Goal: Navigation & Orientation: Understand site structure

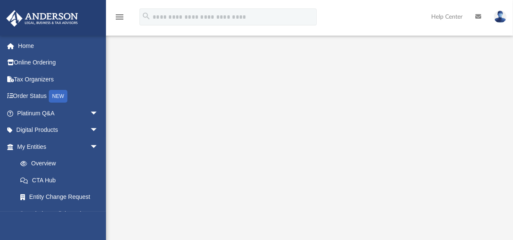
click at [501, 17] on img at bounding box center [500, 17] width 13 height 12
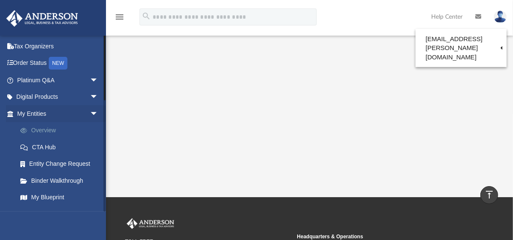
scroll to position [34, 0]
click at [58, 131] on link "Overview" at bounding box center [61, 129] width 99 height 17
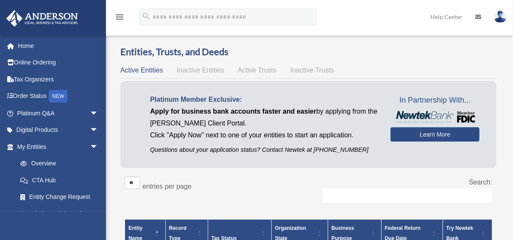
click at [197, 70] on span "Inactive Entities" at bounding box center [200, 70] width 47 height 7
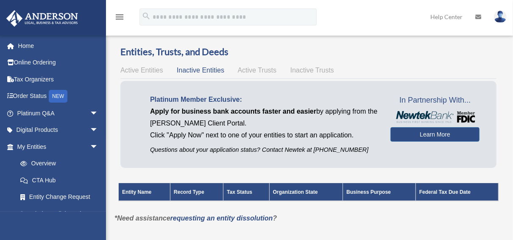
click at [242, 71] on span "Active Trusts" at bounding box center [257, 70] width 39 height 7
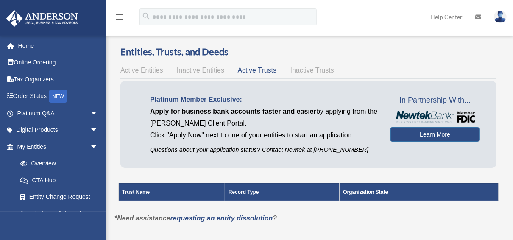
click at [306, 70] on span "Inactive Trusts" at bounding box center [312, 70] width 44 height 7
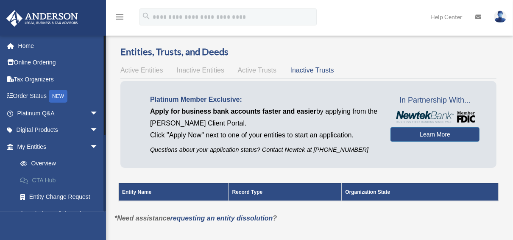
click at [43, 177] on link "CTA Hub" at bounding box center [61, 180] width 99 height 17
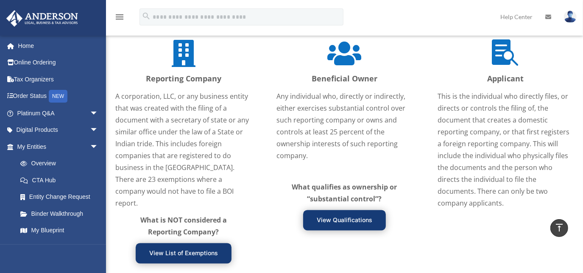
scroll to position [1010, 0]
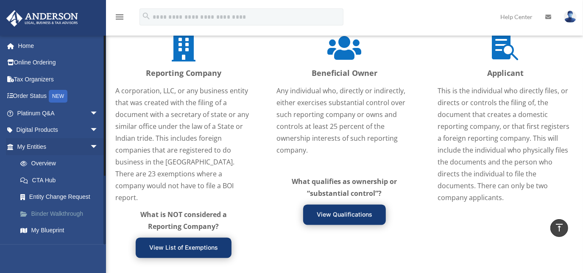
click at [56, 216] on link "Binder Walkthrough" at bounding box center [61, 213] width 99 height 17
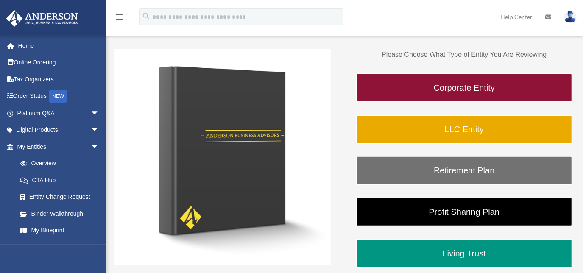
scroll to position [115, 0]
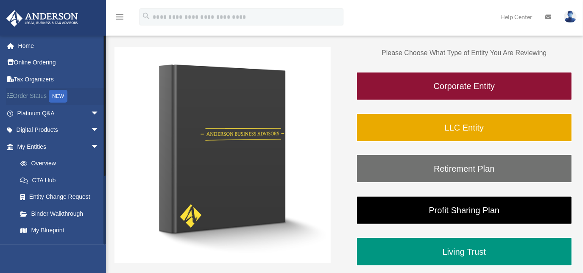
click at [34, 94] on link "Order Status NEW" at bounding box center [59, 96] width 106 height 17
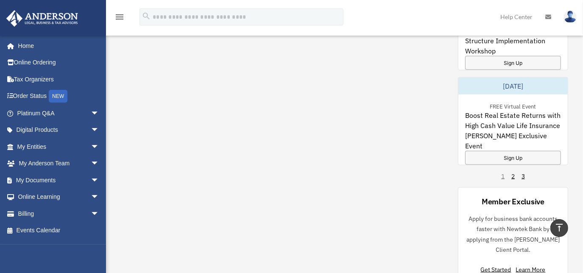
scroll to position [732, 0]
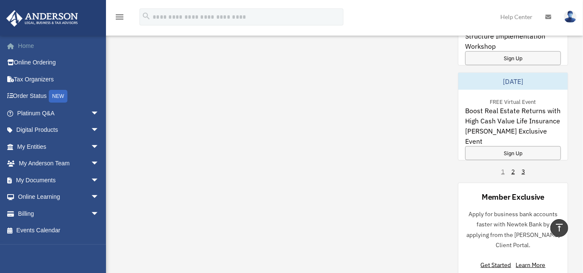
click at [28, 45] on link "Home" at bounding box center [59, 45] width 106 height 17
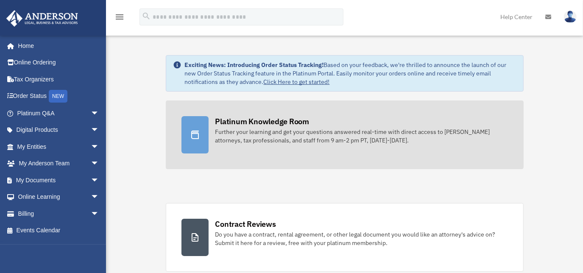
click at [242, 117] on div "Platinum Knowledge Room" at bounding box center [262, 121] width 94 height 11
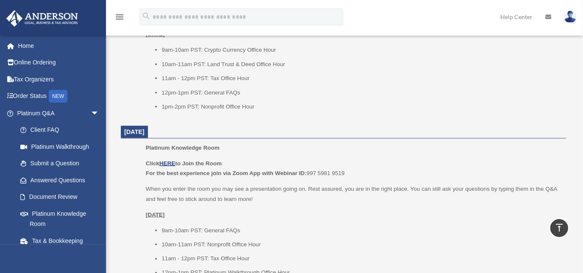
scroll to position [848, 0]
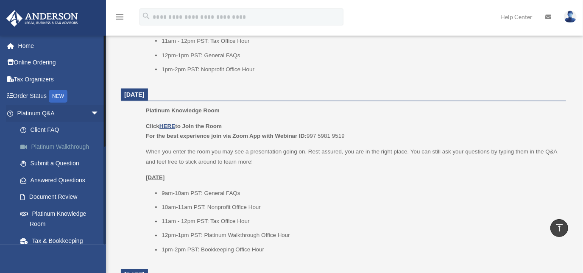
click at [58, 143] on link "Platinum Walkthrough" at bounding box center [62, 146] width 100 height 17
